Goal: Check status: Check status

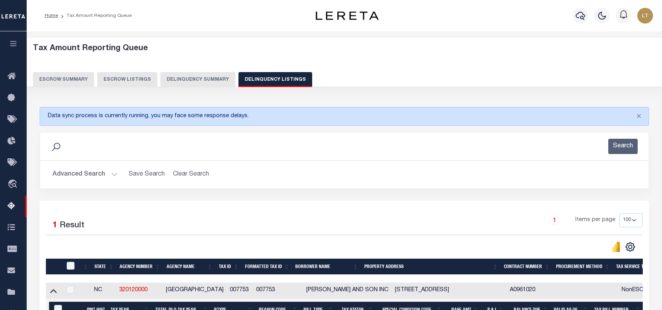
select select "100"
select select "8"
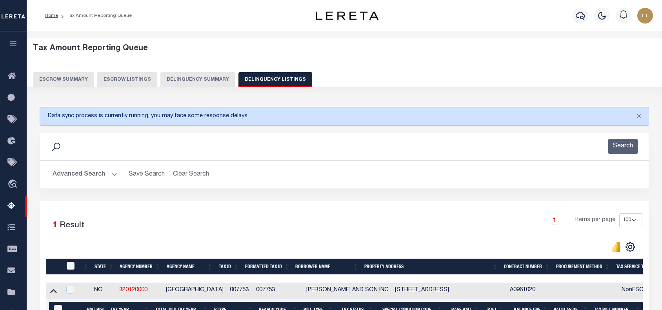
select select "8"
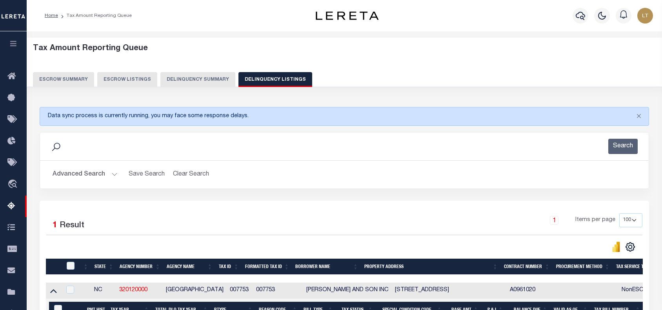
select select "8"
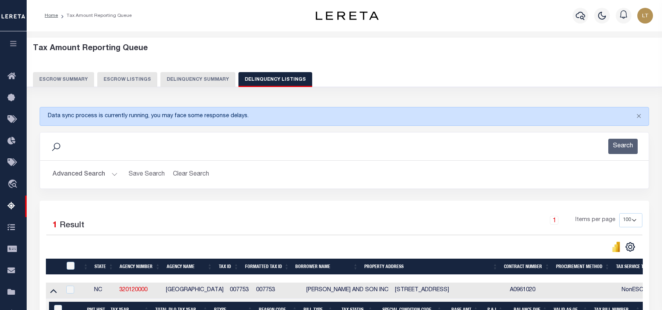
select select "8"
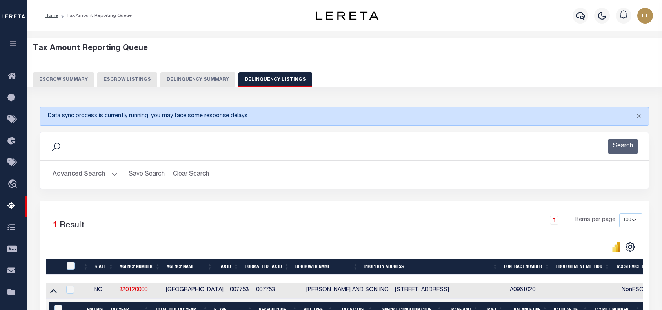
select select "8"
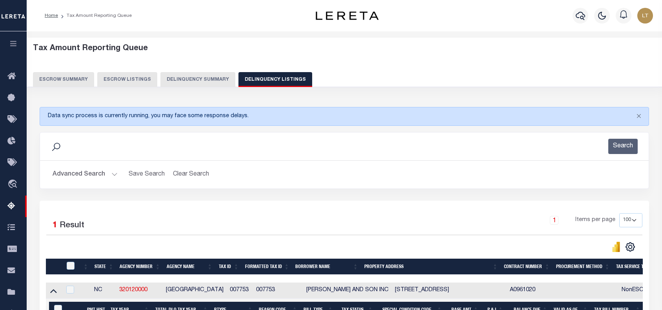
select select "8"
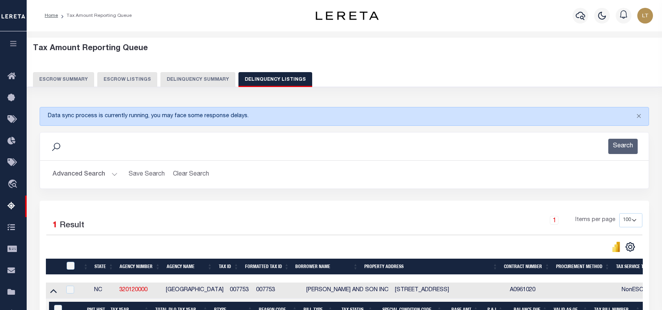
select select "8"
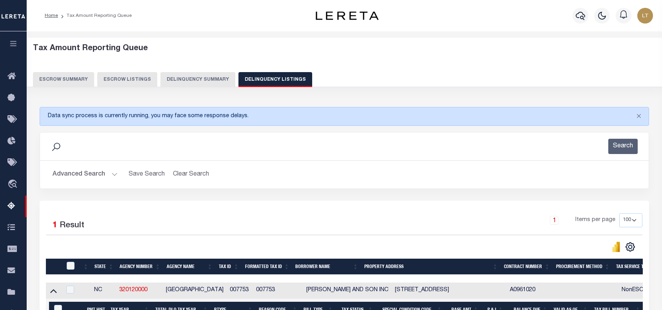
select select "8"
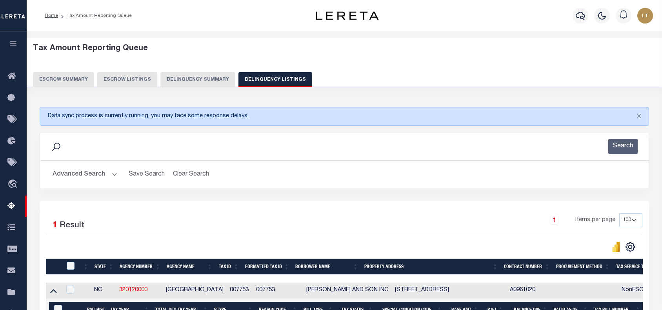
select select "8"
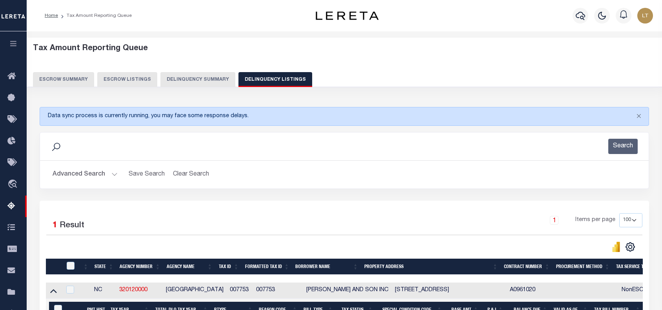
select select "8"
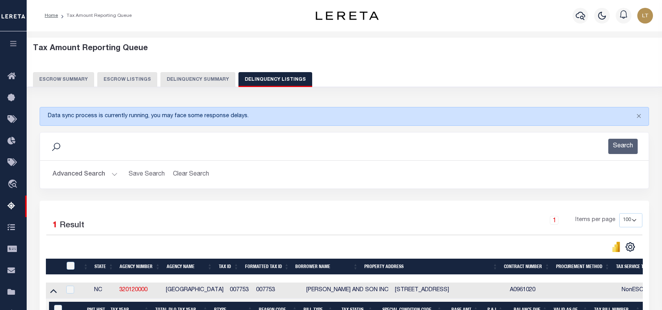
select select "8"
click at [97, 178] on button "Advanced Search" at bounding box center [85, 174] width 65 height 15
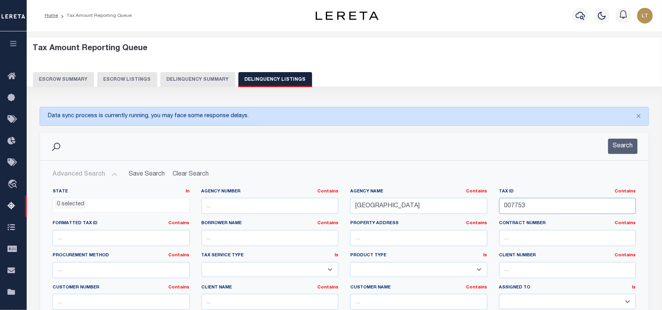
drag, startPoint x: 552, startPoint y: 205, endPoint x: 468, endPoint y: 207, distance: 84.8
click at [468, 207] on div "State In In AK AL AR AZ CA CO CT DC DE FL GA GU HI IA ID IL IN KS KY LA MA MD M…" at bounding box center [345, 269] width 596 height 160
paste input "007753"
type input "007753"
click at [624, 141] on button "Search" at bounding box center [623, 146] width 29 height 15
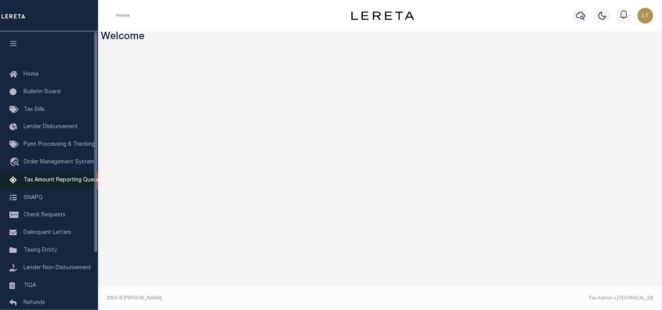
click at [45, 180] on span "Tax Amount Reporting Queue" at bounding box center [62, 180] width 77 height 5
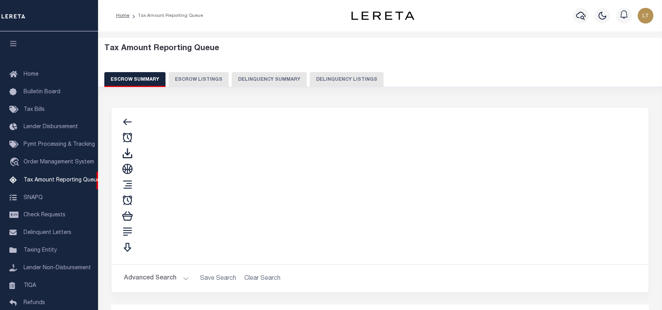
select select "100"
select select "8"
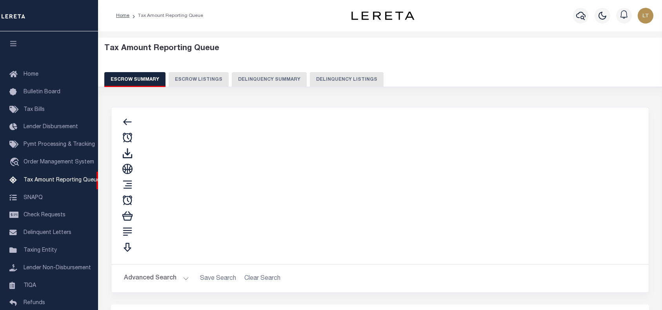
select select "8"
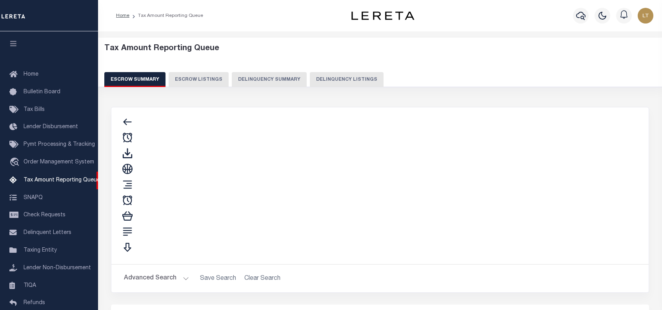
select select "8"
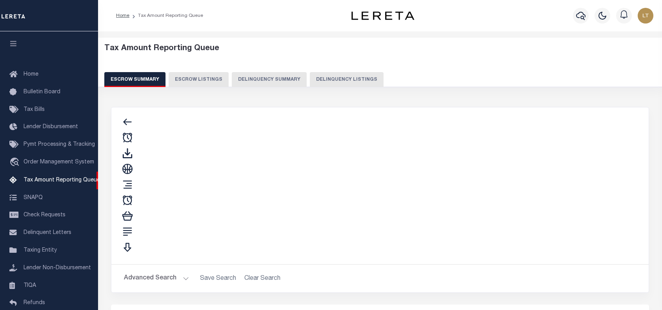
select select "8"
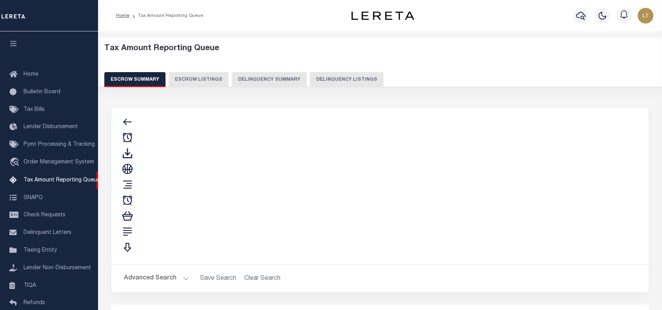
select select "8"
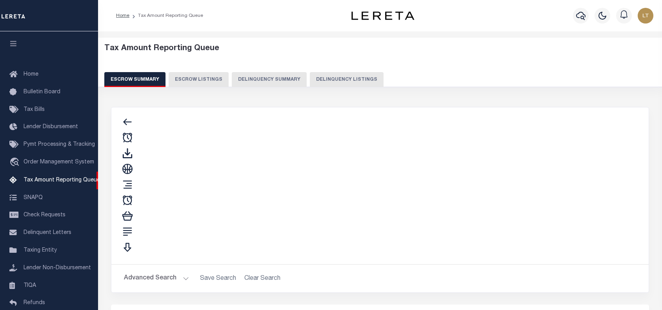
select select "8"
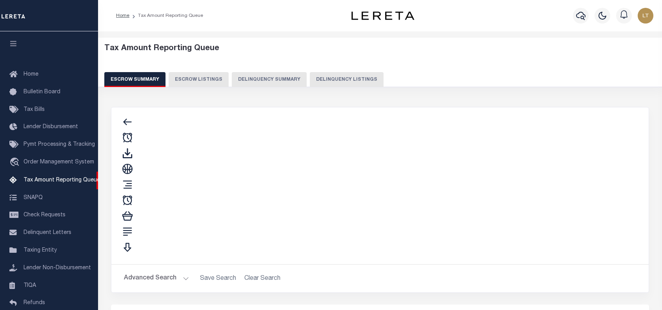
select select "8"
select select "100"
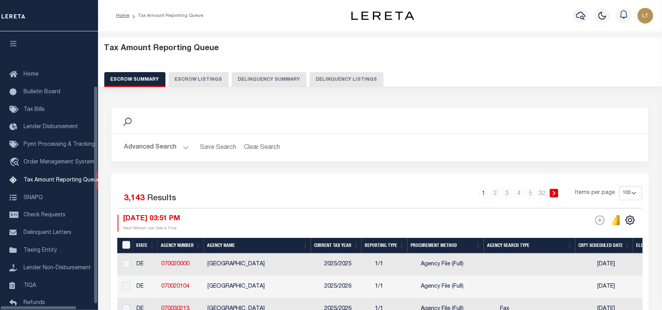
scroll to position [64, 0]
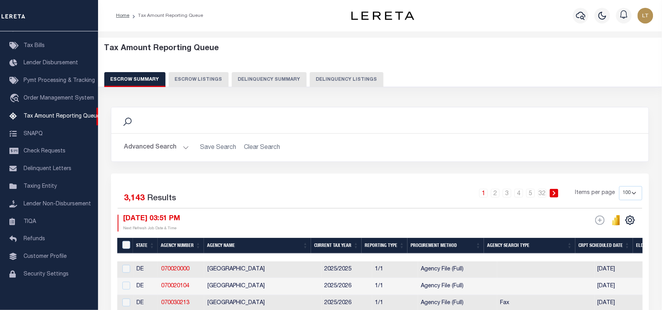
click at [345, 79] on button "Delinquency Listings" at bounding box center [347, 79] width 74 height 15
select select "8"
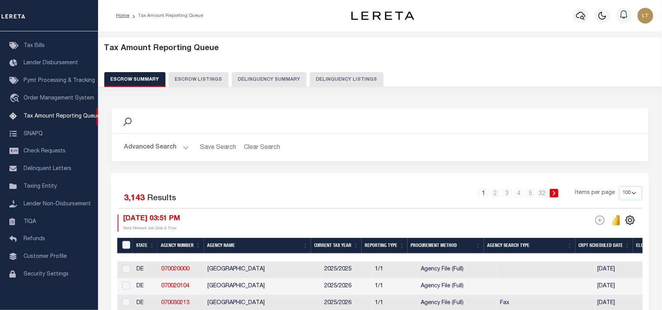
select select "8"
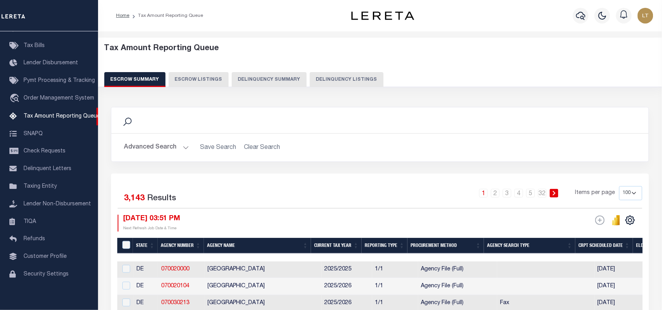
select select "8"
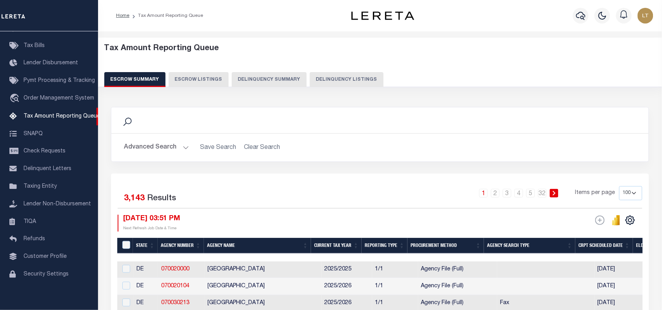
select select "8"
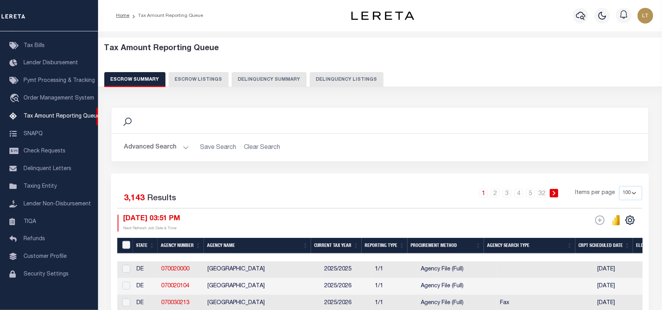
select select "8"
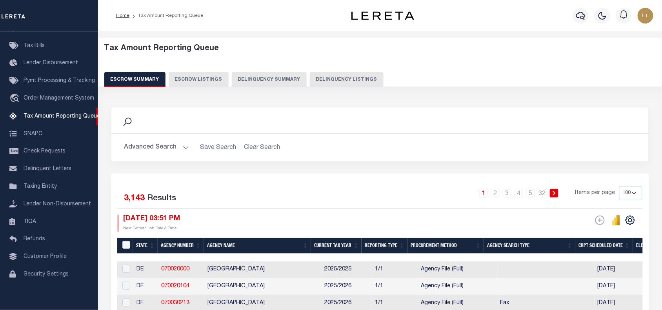
select select "8"
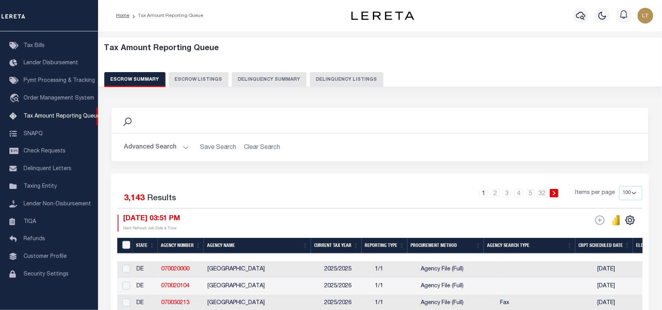
select select "8"
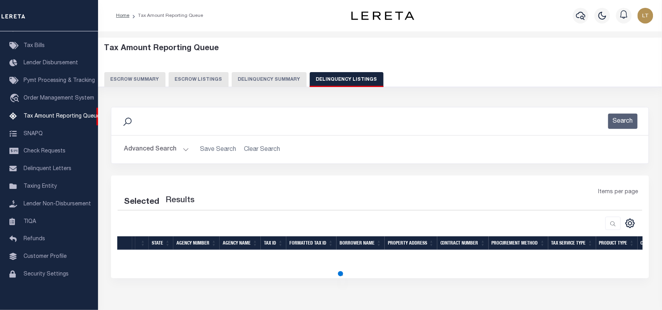
select select "100"
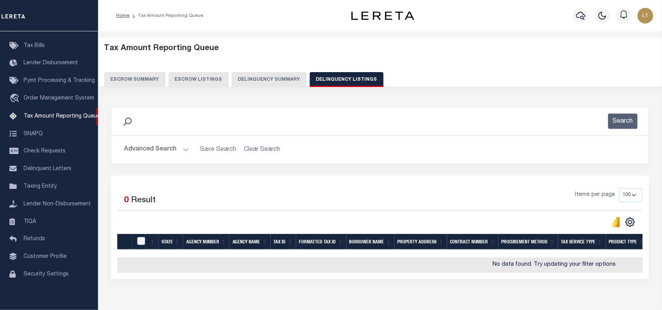
click at [150, 151] on button "Advanced Search" at bounding box center [156, 149] width 65 height 15
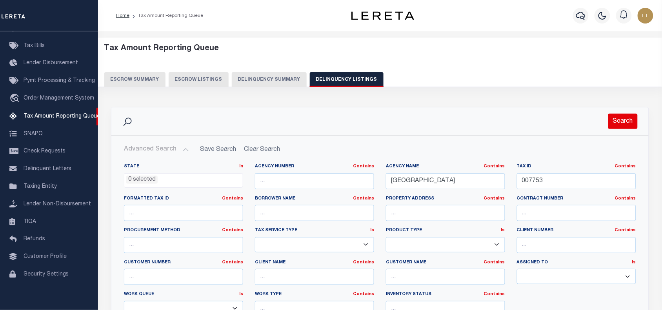
click at [628, 115] on button "Search" at bounding box center [623, 121] width 29 height 15
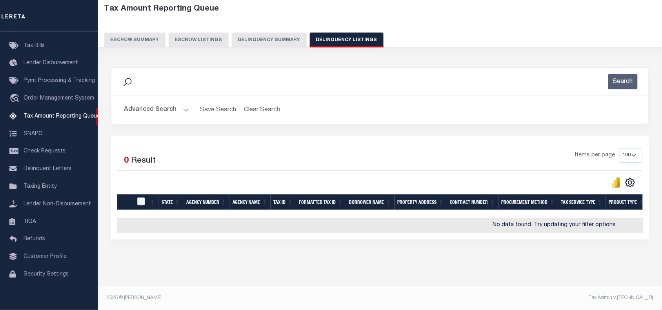
scroll to position [0, 0]
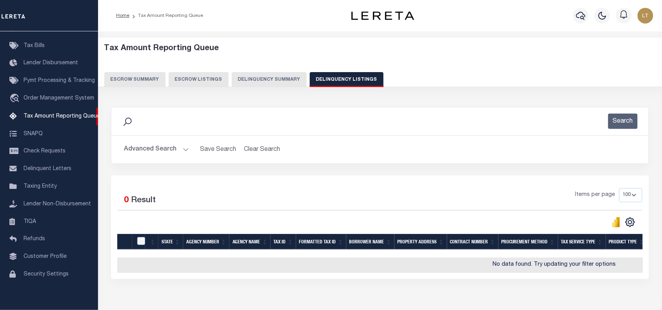
click at [130, 79] on button "Escrow Summary" at bounding box center [134, 79] width 61 height 15
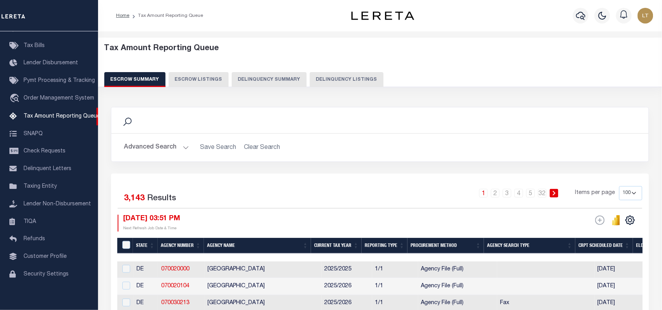
click at [326, 77] on button "Delinquency Listings" at bounding box center [347, 79] width 74 height 15
select select "8"
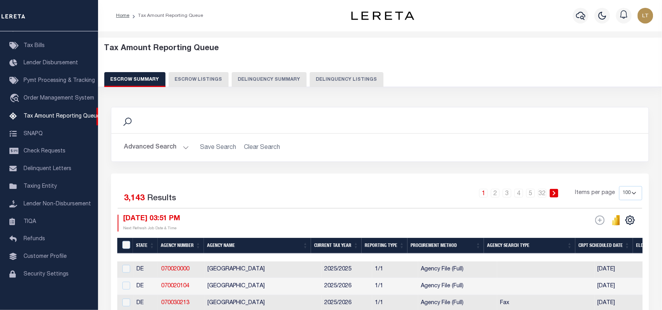
select select "8"
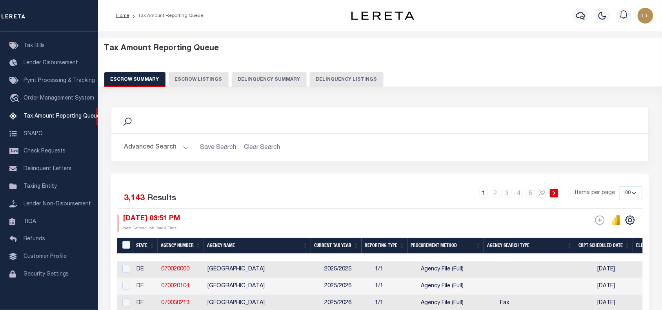
select select "8"
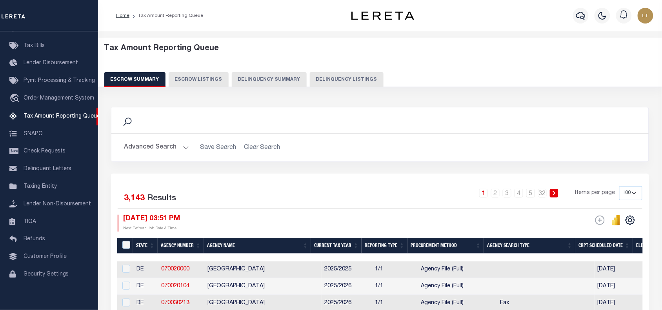
select select "8"
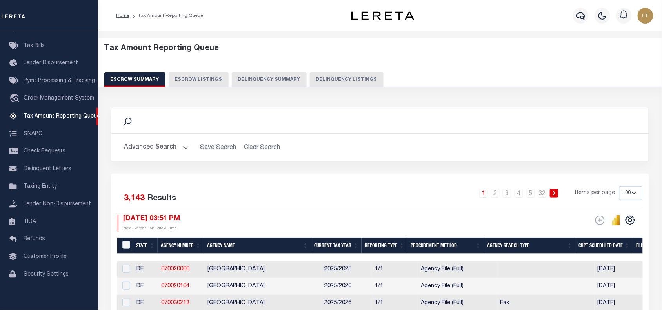
select select "8"
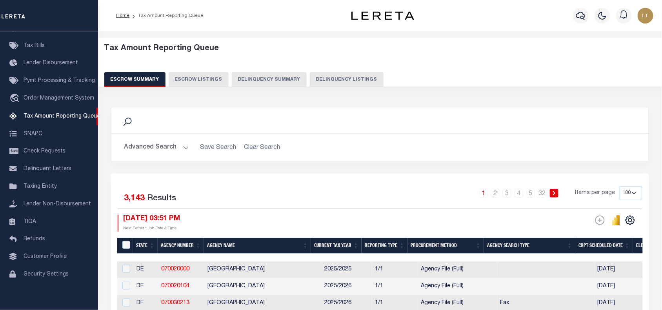
select select "8"
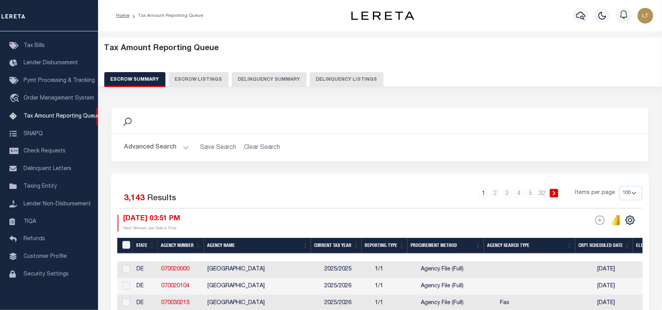
select select "8"
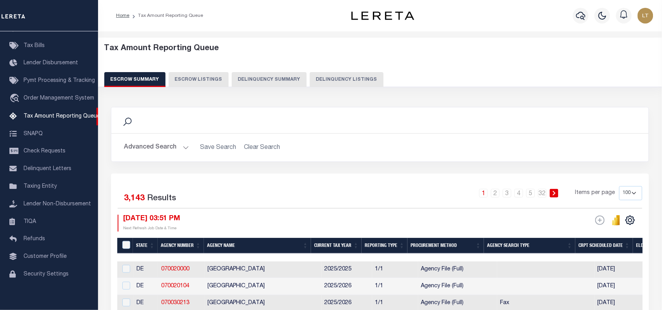
select select "8"
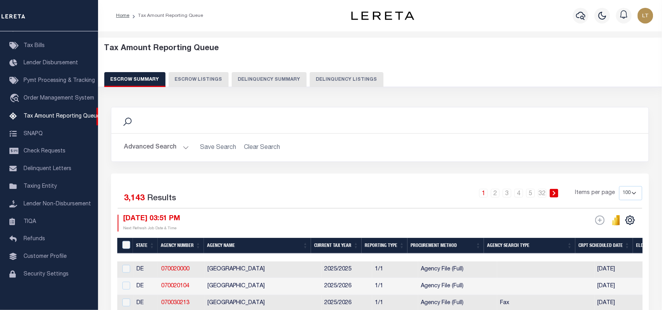
select select "8"
select select
select select "100"
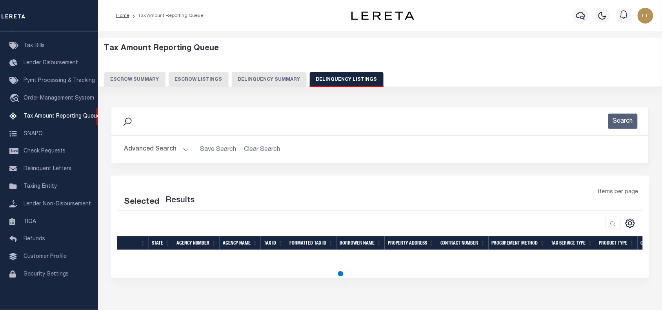
click at [161, 148] on button "Advanced Search" at bounding box center [156, 149] width 65 height 15
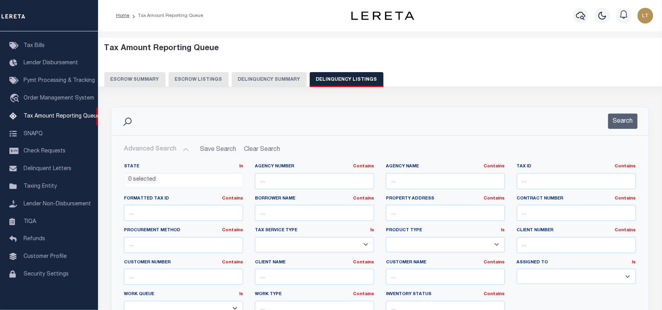
select select "100"
click at [448, 181] on input "text" at bounding box center [445, 181] width 119 height 16
click at [546, 179] on input "text" at bounding box center [576, 181] width 119 height 16
paste input "007753"
type input "007753"
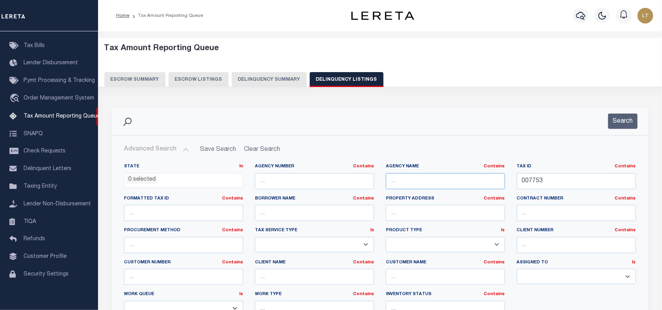
click at [436, 175] on input "text" at bounding box center [445, 181] width 119 height 16
paste input "[GEOGRAPHIC_DATA]"
type input "[GEOGRAPHIC_DATA]"
click at [622, 117] on button "Search" at bounding box center [623, 121] width 29 height 15
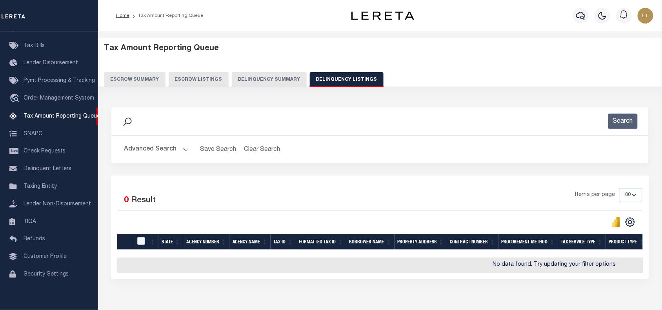
click at [162, 149] on button "Advanced Search" at bounding box center [156, 149] width 65 height 15
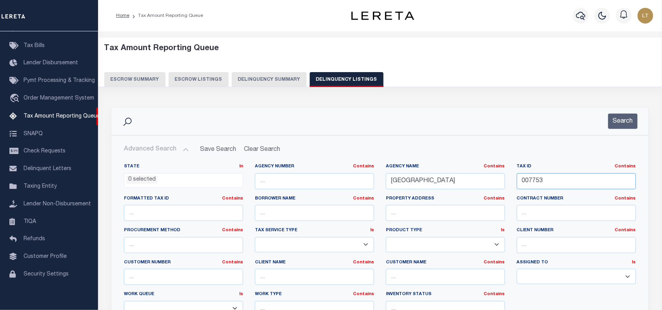
drag, startPoint x: 541, startPoint y: 182, endPoint x: 487, endPoint y: 180, distance: 54.2
click at [488, 180] on div "State In In AK AL AR AZ CA CO CT DC DE FL GA GU HI IA ID IL IN KS KY LA MA MD M…" at bounding box center [380, 244] width 524 height 160
paste input "042817"
type input "042817"
click at [632, 124] on button "Search" at bounding box center [623, 121] width 29 height 15
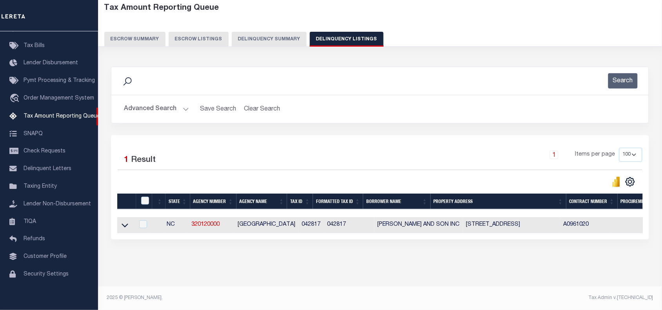
scroll to position [49, 0]
click at [124, 224] on icon at bounding box center [125, 226] width 7 height 4
select select "8"
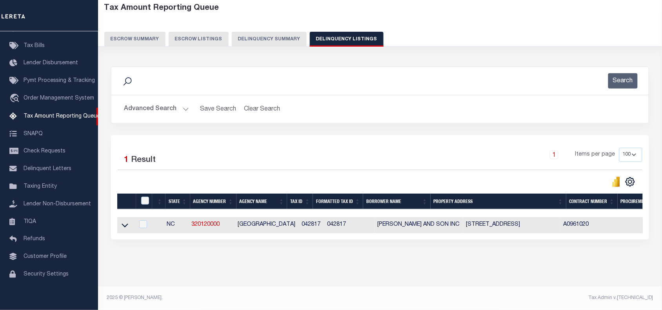
select select "8"
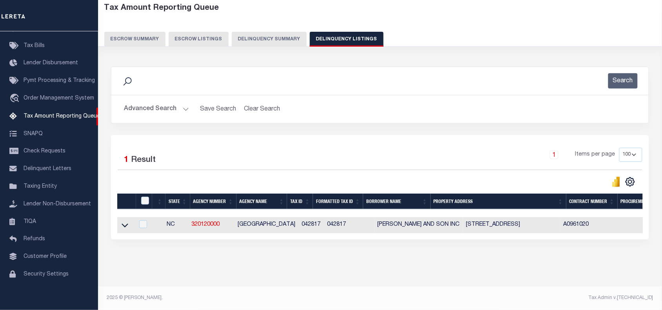
select select "8"
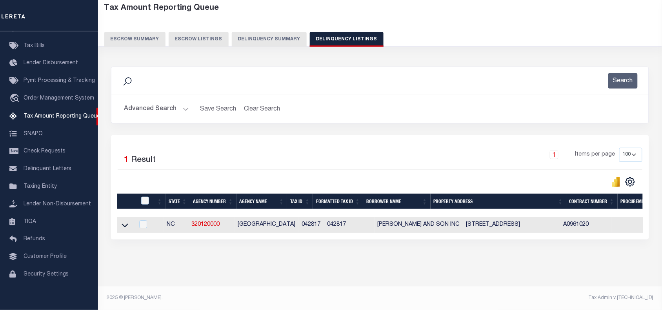
select select "8"
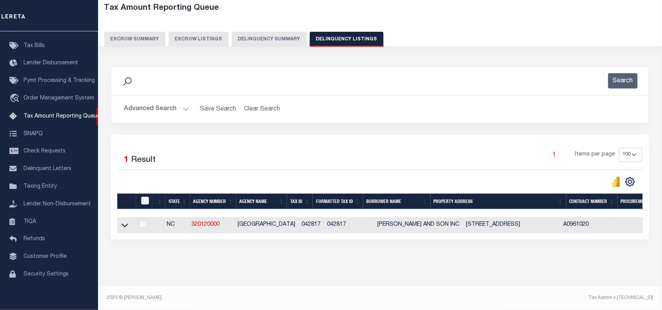
select select "8"
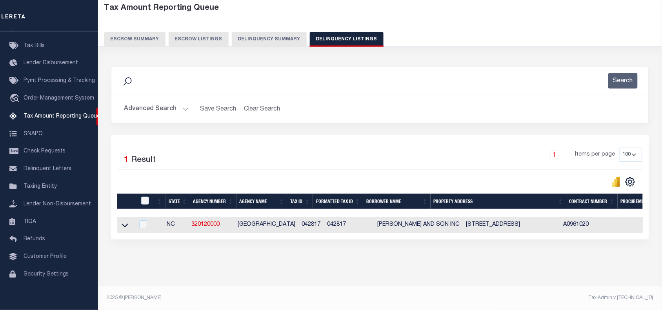
select select "8"
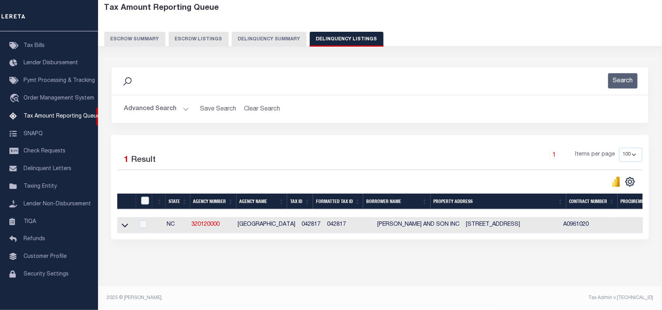
select select "8"
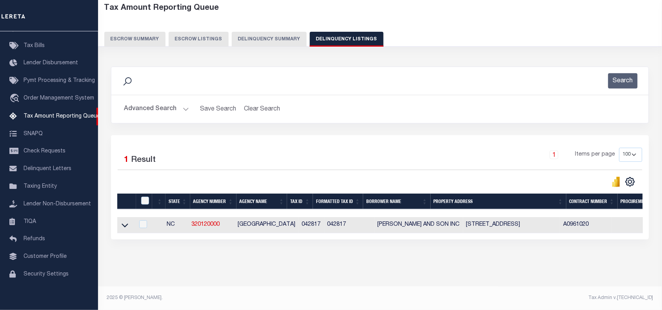
select select "8"
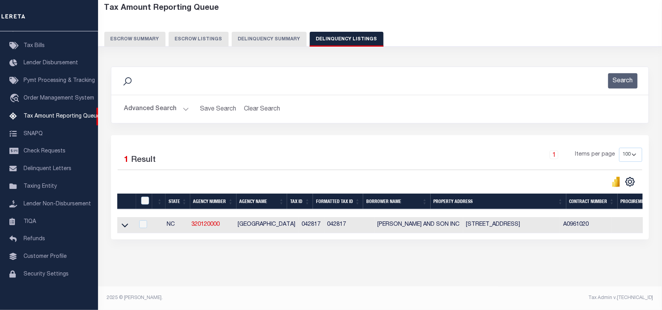
select select "8"
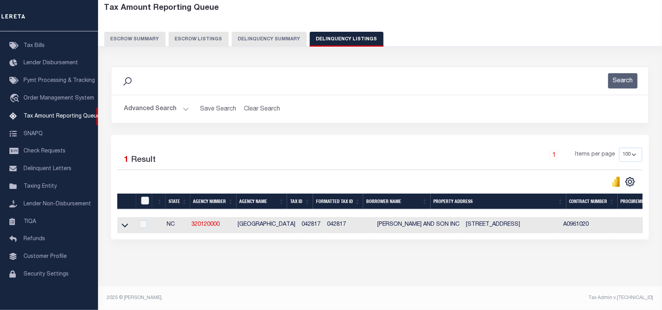
select select "8"
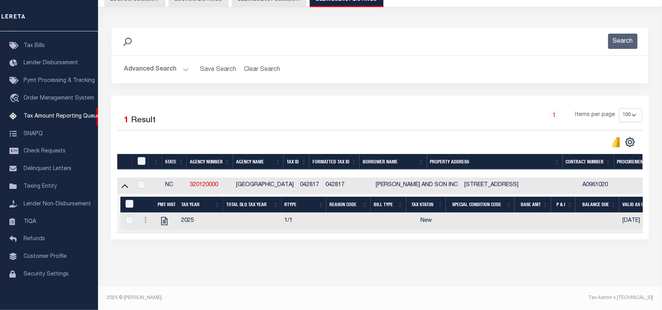
scroll to position [98, 0]
click at [145, 217] on icon at bounding box center [145, 220] width 2 height 6
click at [154, 229] on img "" at bounding box center [155, 233] width 8 height 8
checkbox input "true"
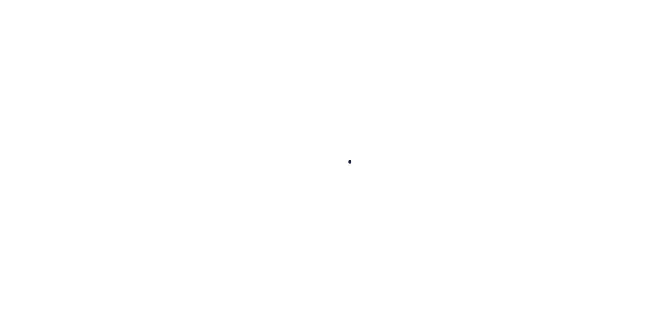
checkbox input "false"
type input "[DATE]"
select select "NW2"
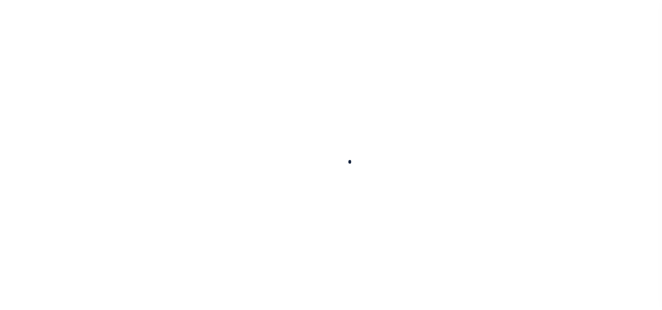
select select "8"
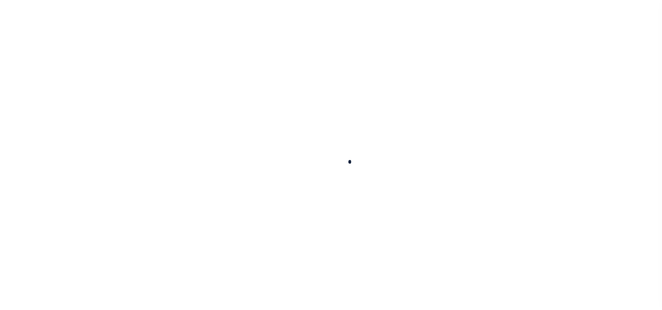
select select "8"
